Goal: Transaction & Acquisition: Purchase product/service

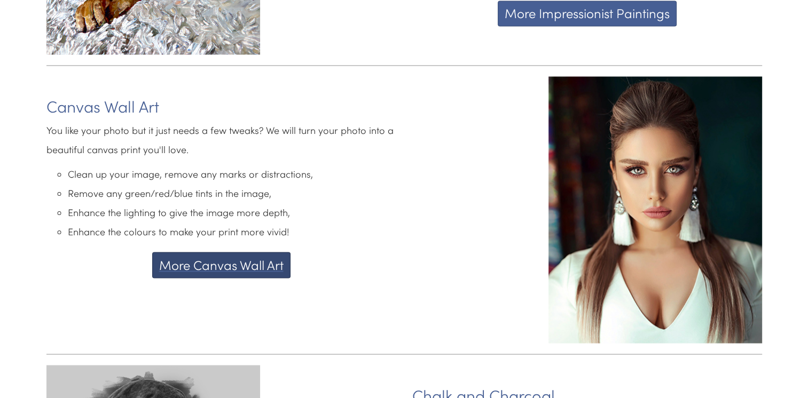
scroll to position [1759, 0]
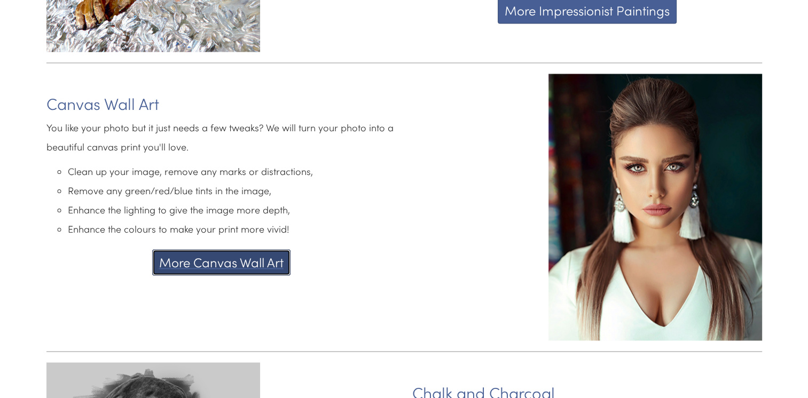
click at [256, 249] on button "More Canvas Wall Art" at bounding box center [221, 262] width 138 height 26
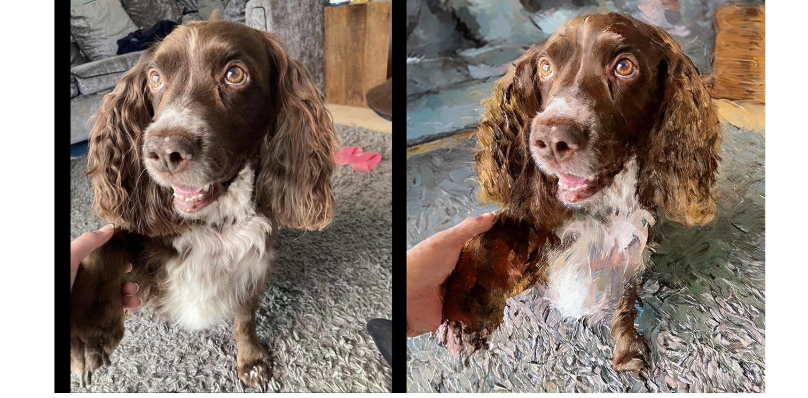
scroll to position [0, 0]
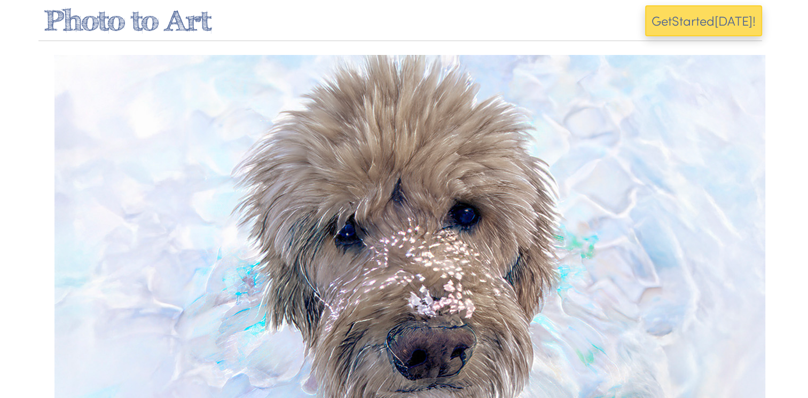
click at [611, 176] on img at bounding box center [409, 252] width 711 height 394
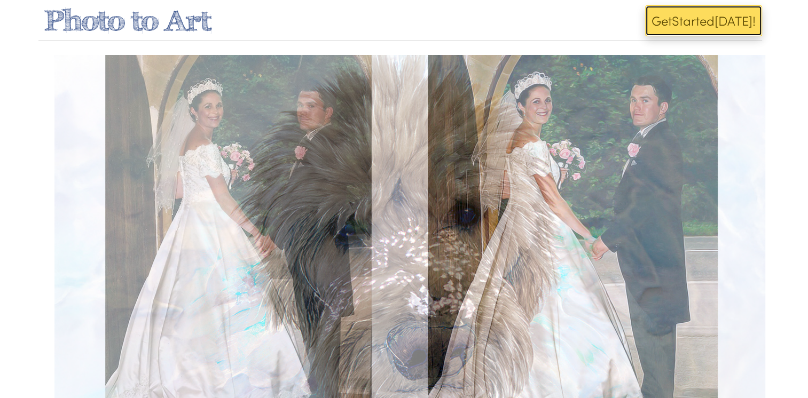
click at [702, 20] on span "ed" at bounding box center [707, 21] width 15 height 18
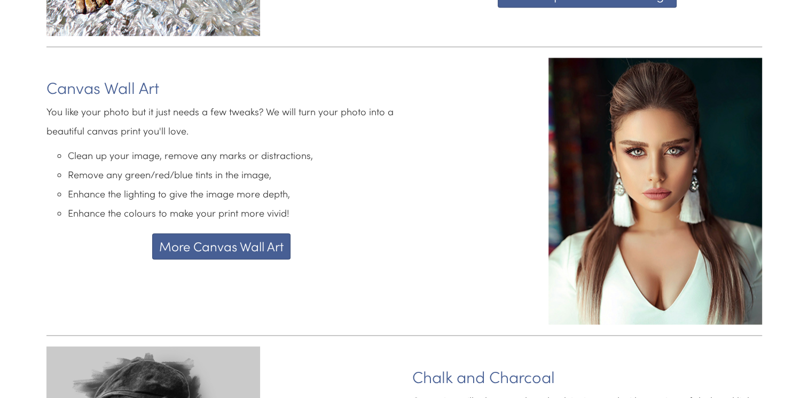
scroll to position [1656, 0]
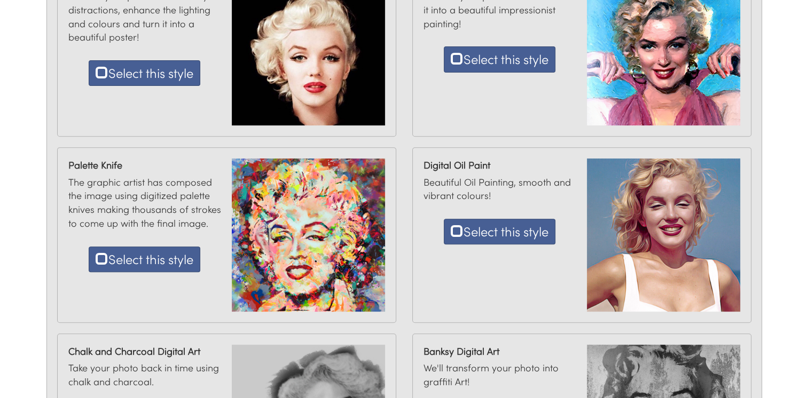
scroll to position [455, 0]
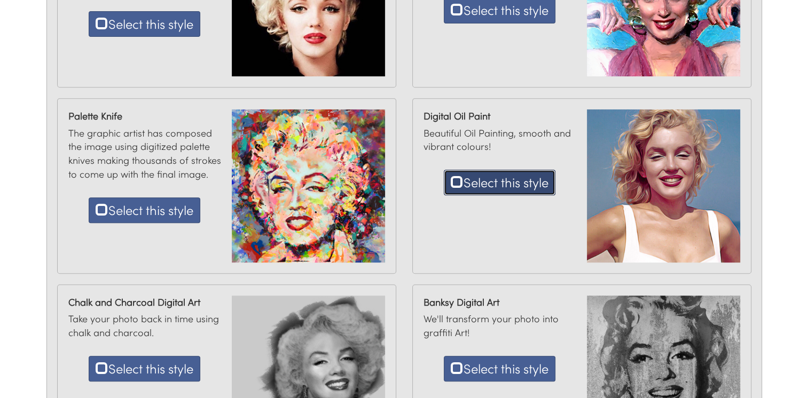
click at [489, 188] on button "Select this style" at bounding box center [500, 183] width 112 height 26
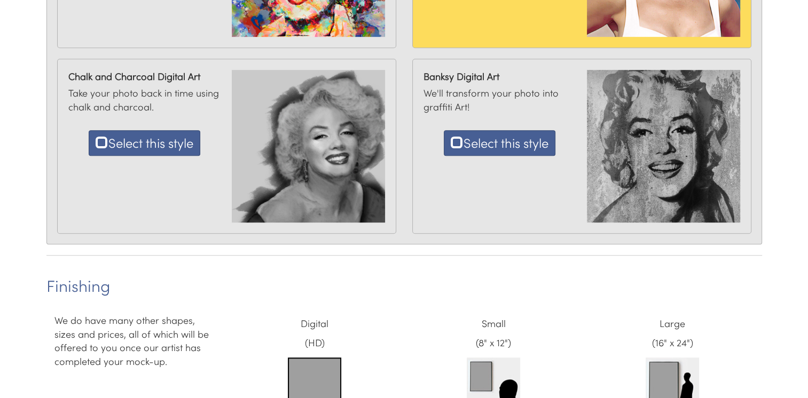
scroll to position [842, 0]
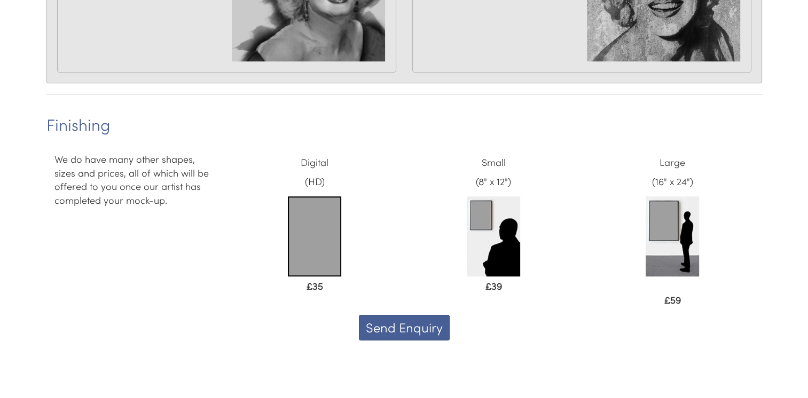
click at [481, 211] on img at bounding box center [493, 237] width 53 height 80
click at [487, 181] on p "Small (8" x 12")" at bounding box center [493, 172] width 163 height 38
drag, startPoint x: 487, startPoint y: 181, endPoint x: 574, endPoint y: 233, distance: 102.0
click at [574, 233] on div "Small (8" x 12") £39" at bounding box center [493, 227] width 179 height 148
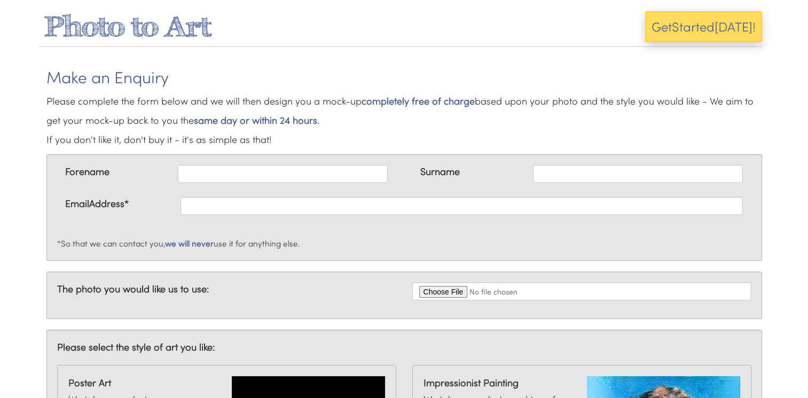
scroll to position [0, 0]
